Goal: Information Seeking & Learning: Learn about a topic

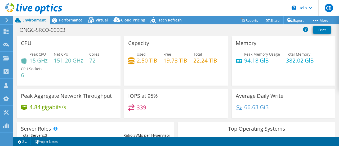
select select "USD"
click at [72, 21] on span "Performance" at bounding box center [70, 20] width 23 height 5
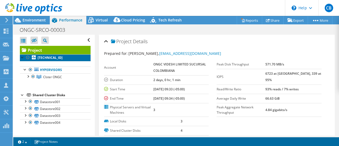
click at [49, 58] on b "[TECHNICAL_ID]" at bounding box center [50, 57] width 25 height 5
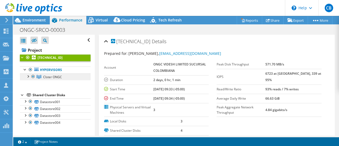
click at [51, 77] on span "Clster ONGC" at bounding box center [52, 77] width 19 height 5
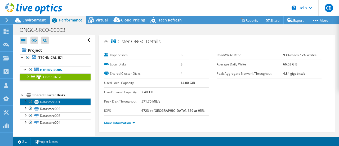
click at [52, 100] on link "Datastore001" at bounding box center [55, 101] width 71 height 7
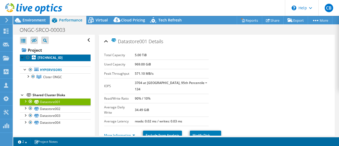
click at [47, 59] on b "[TECHNICAL_ID]" at bounding box center [50, 57] width 25 height 5
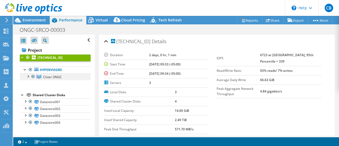
click at [28, 77] on div at bounding box center [27, 75] width 5 height 5
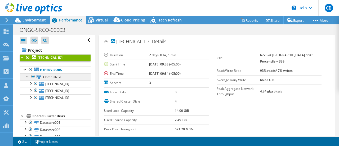
click at [55, 77] on span "Clster ONGC" at bounding box center [52, 77] width 19 height 5
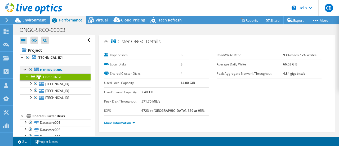
click at [54, 70] on link "Hypervisors" at bounding box center [55, 70] width 71 height 7
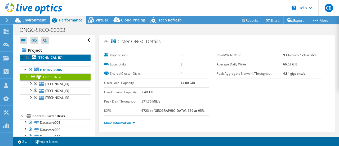
click at [55, 56] on b "[TECHNICAL_ID]" at bounding box center [50, 57] width 25 height 5
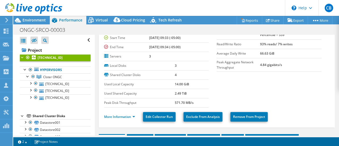
scroll to position [53, 0]
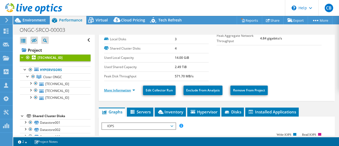
click at [123, 90] on link "More Information" at bounding box center [119, 90] width 31 height 5
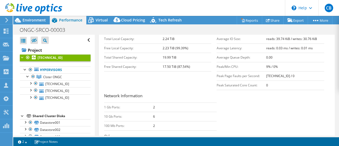
scroll to position [159, 0]
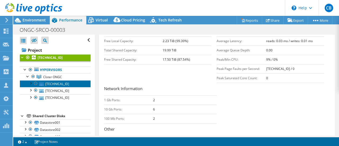
click at [60, 85] on link "[TECHNICAL_ID]" at bounding box center [55, 83] width 71 height 7
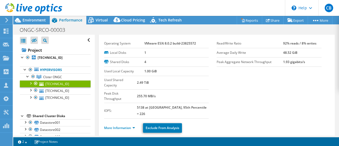
scroll to position [10, 0]
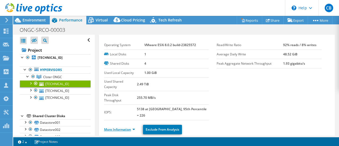
click at [128, 127] on link "More Information" at bounding box center [119, 129] width 31 height 5
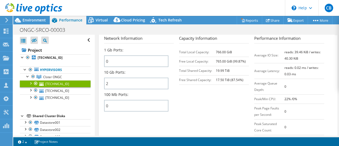
scroll to position [249, 0]
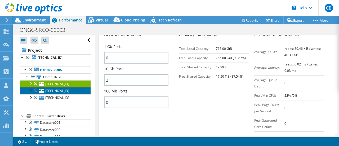
click at [51, 91] on link "[TECHNICAL_ID]" at bounding box center [55, 90] width 71 height 7
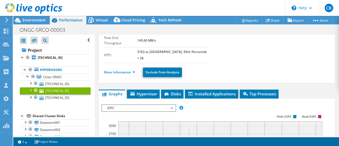
scroll to position [44, 0]
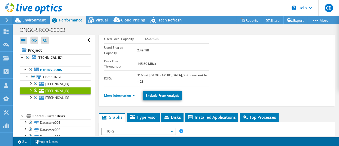
click at [131, 93] on link "More Information" at bounding box center [119, 95] width 31 height 5
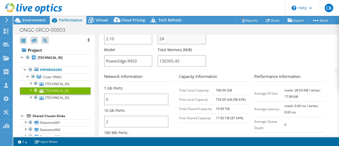
scroll to position [230, 0]
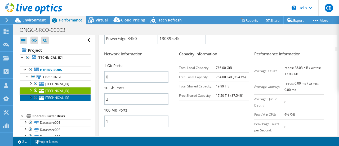
click at [56, 96] on link "[TECHNICAL_ID]" at bounding box center [55, 97] width 71 height 7
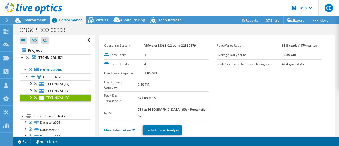
scroll to position [9, 0]
click at [131, 128] on link "More Information" at bounding box center [119, 130] width 31 height 5
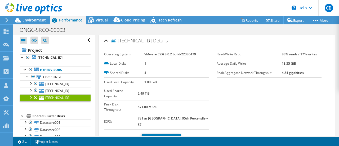
scroll to position [0, 0]
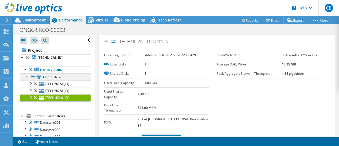
click at [50, 76] on span "Clster ONGC" at bounding box center [52, 77] width 19 height 5
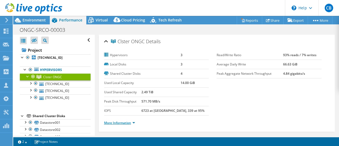
click at [132, 121] on link "More Information" at bounding box center [119, 123] width 31 height 5
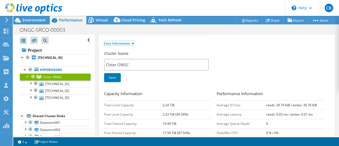
scroll to position [106, 0]
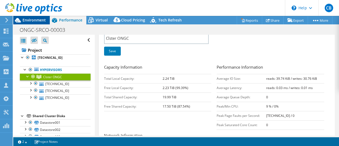
click at [37, 22] on span "Environment" at bounding box center [34, 20] width 23 height 5
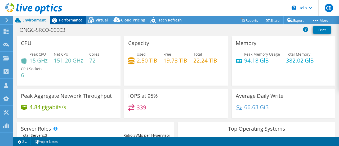
click at [69, 20] on span "Performance" at bounding box center [70, 20] width 23 height 5
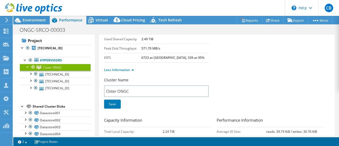
scroll to position [17, 0]
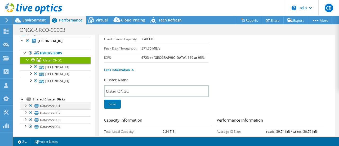
click at [26, 105] on div at bounding box center [25, 105] width 5 height 5
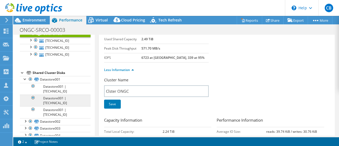
scroll to position [51, 0]
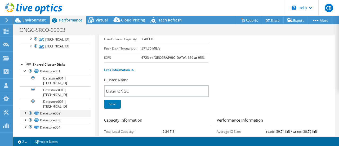
click at [25, 112] on div at bounding box center [25, 112] width 5 height 5
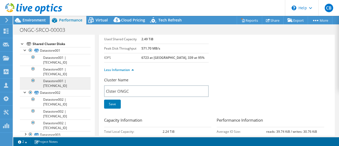
scroll to position [78, 0]
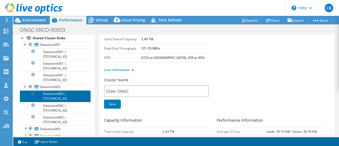
click at [59, 94] on link "Datastore002 | [TECHNICAL_ID]" at bounding box center [55, 96] width 71 height 12
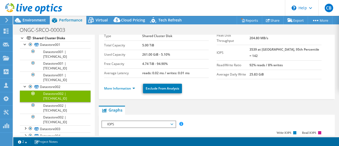
scroll to position [0, 0]
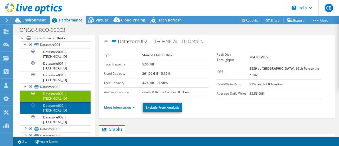
click at [59, 104] on link "Datastore002 | [TECHNICAL_ID]" at bounding box center [55, 108] width 71 height 12
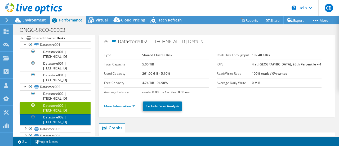
click at [53, 116] on link "Datastore002 | [TECHNICAL_ID]" at bounding box center [55, 120] width 71 height 12
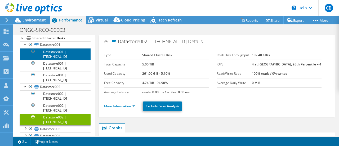
click at [58, 54] on link "Datastore001 | [TECHNICAL_ID]" at bounding box center [55, 54] width 71 height 12
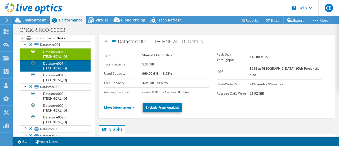
click at [56, 64] on link "Datastore001 | [TECHNICAL_ID]" at bounding box center [55, 66] width 71 height 12
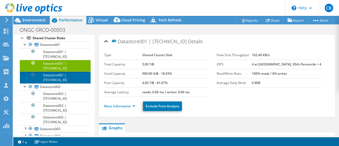
click at [59, 75] on link "Datastore001 | [TECHNICAL_ID]" at bounding box center [55, 78] width 71 height 12
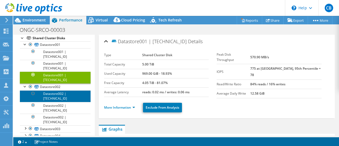
click at [59, 94] on link "Datastore002 | [TECHNICAL_ID]" at bounding box center [55, 96] width 71 height 12
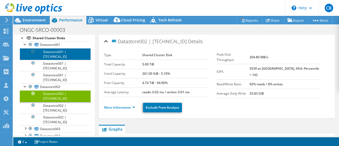
click at [60, 52] on link "Datastore001 | [TECHNICAL_ID]" at bounding box center [55, 54] width 71 height 12
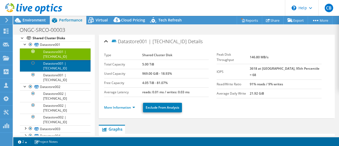
click at [59, 64] on link "Datastore001 | [TECHNICAL_ID]" at bounding box center [55, 66] width 71 height 12
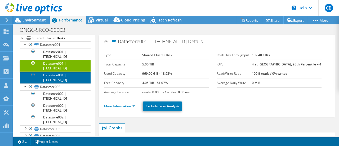
click at [57, 74] on link "Datastore001 | [TECHNICAL_ID]" at bounding box center [55, 78] width 71 height 12
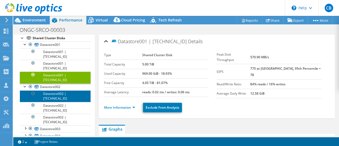
click at [57, 94] on link "Datastore002 | [TECHNICAL_ID]" at bounding box center [55, 96] width 71 height 12
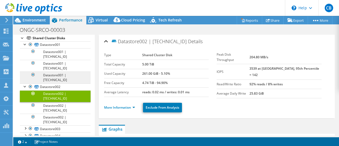
scroll to position [86, 0]
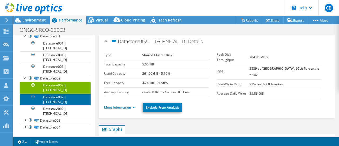
click at [56, 97] on link "Datastore002 | [TECHNICAL_ID]" at bounding box center [55, 100] width 71 height 12
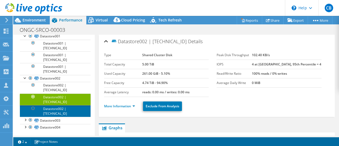
click at [59, 107] on link "Datastore002 | [TECHNICAL_ID]" at bounding box center [55, 111] width 71 height 12
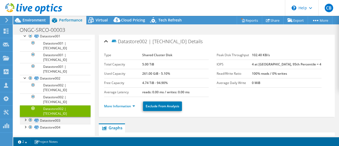
click at [26, 118] on div at bounding box center [25, 119] width 5 height 5
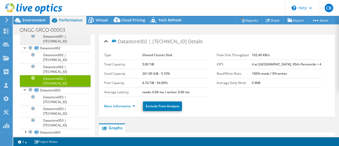
scroll to position [121, 0]
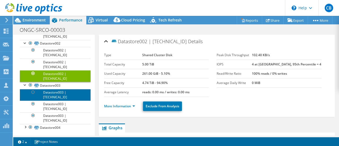
click at [61, 91] on link "Datastore003 | [TECHNICAL_ID]" at bounding box center [55, 95] width 71 height 12
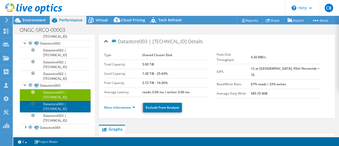
click at [59, 105] on link "Datastore003 | [TECHNICAL_ID]" at bounding box center [55, 107] width 71 height 12
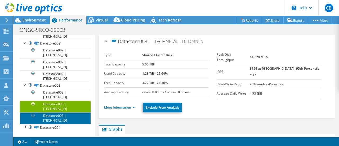
click at [60, 113] on link "Datastore003 | [TECHNICAL_ID]" at bounding box center [55, 118] width 71 height 12
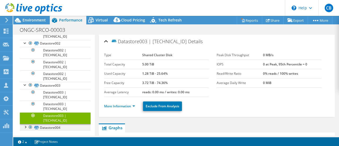
click at [25, 124] on div at bounding box center [25, 126] width 5 height 5
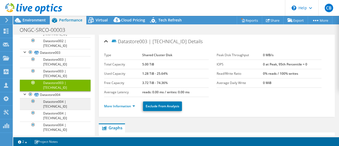
scroll to position [155, 0]
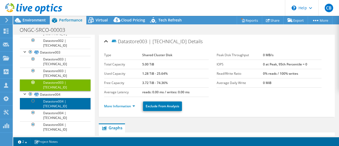
click at [57, 103] on link "Datastore004 | [TECHNICAL_ID]" at bounding box center [55, 104] width 71 height 12
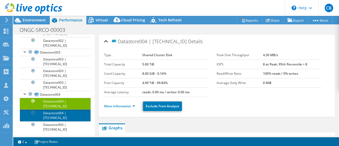
click at [58, 114] on link "Datastore004 | [TECHNICAL_ID]" at bounding box center [55, 116] width 71 height 12
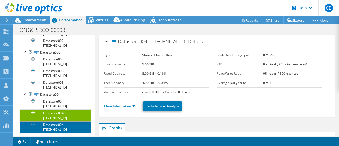
click at [57, 124] on link "Datastore004 | [TECHNICAL_ID]" at bounding box center [55, 127] width 71 height 12
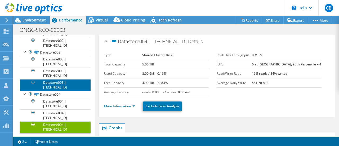
click at [56, 82] on link "Datastore003 | [TECHNICAL_ID]" at bounding box center [55, 85] width 71 height 12
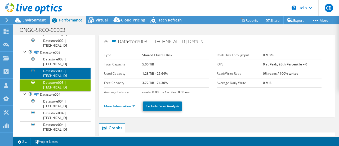
click at [55, 72] on link "Datastore003 | [TECHNICAL_ID]" at bounding box center [55, 74] width 71 height 12
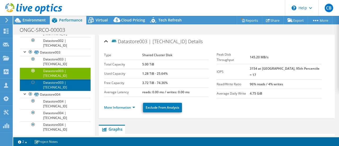
click at [53, 82] on link "Datastore003 | [TECHNICAL_ID]" at bounding box center [55, 85] width 71 height 12
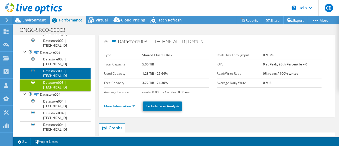
click at [54, 71] on link "Datastore003 | [TECHNICAL_ID]" at bounding box center [55, 74] width 71 height 12
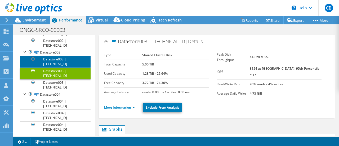
click at [56, 60] on link "Datastore003 | [TECHNICAL_ID]" at bounding box center [55, 62] width 71 height 12
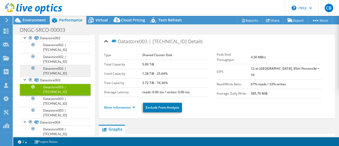
scroll to position [102, 0]
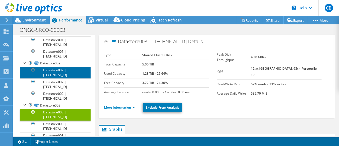
click at [55, 68] on link "Datastore002 | [TECHNICAL_ID]" at bounding box center [55, 73] width 71 height 12
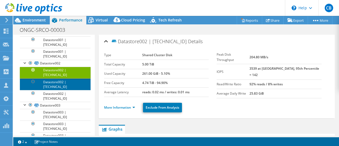
click at [56, 82] on link "Datastore002 | [TECHNICAL_ID]" at bounding box center [55, 84] width 71 height 12
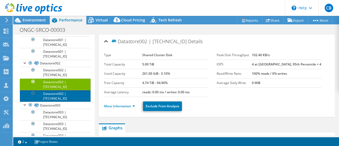
click at [56, 93] on link "Datastore002 | [TECHNICAL_ID]" at bounding box center [55, 96] width 71 height 12
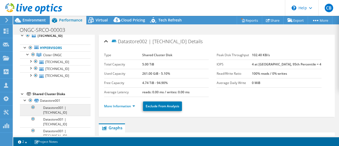
scroll to position [0, 0]
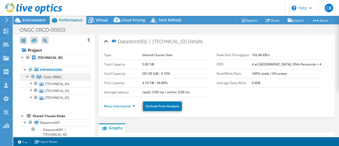
click at [55, 78] on span "Clster ONGC" at bounding box center [52, 77] width 19 height 5
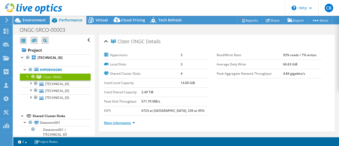
click at [132, 121] on link "More Information" at bounding box center [119, 123] width 31 height 5
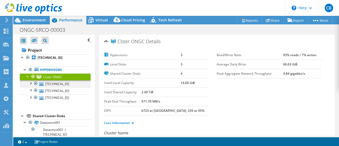
click at [30, 82] on div at bounding box center [30, 82] width 5 height 5
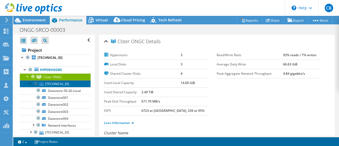
click at [54, 83] on link "[TECHNICAL_ID]" at bounding box center [55, 83] width 71 height 7
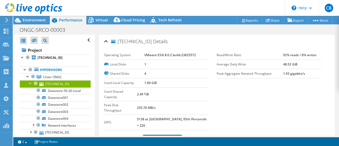
click at [125, 137] on link "More Information" at bounding box center [119, 139] width 31 height 5
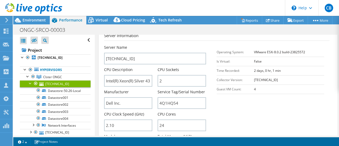
scroll to position [133, 0]
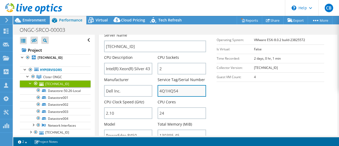
click at [167, 85] on input "4Q1HQ54" at bounding box center [182, 91] width 49 height 12
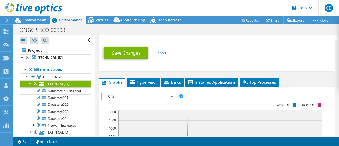
scroll to position [345, 0]
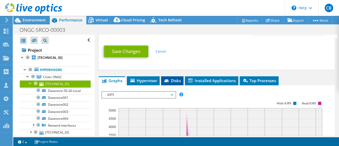
click at [174, 78] on span "Disks" at bounding box center [172, 80] width 17 height 5
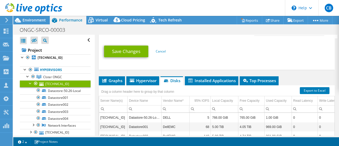
scroll to position [371, 0]
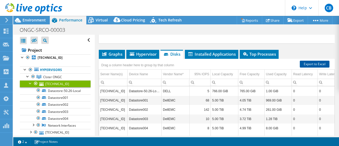
click at [306, 61] on link "Export to Excel" at bounding box center [315, 64] width 30 height 7
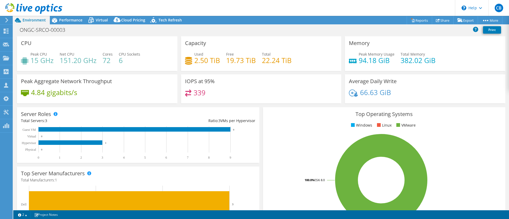
select select "USD"
